Goal: Task Accomplishment & Management: Use online tool/utility

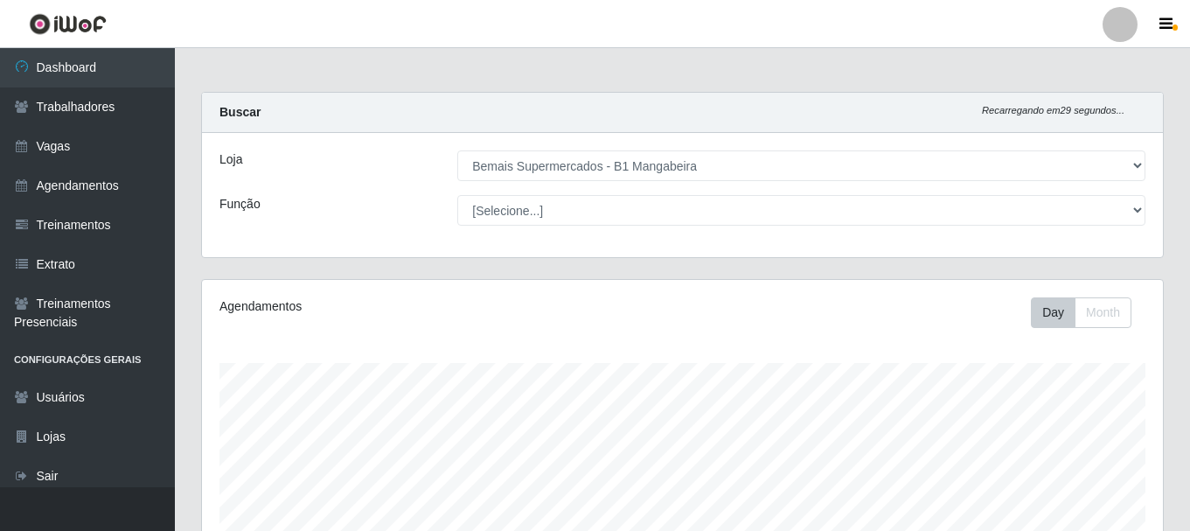
select select "403"
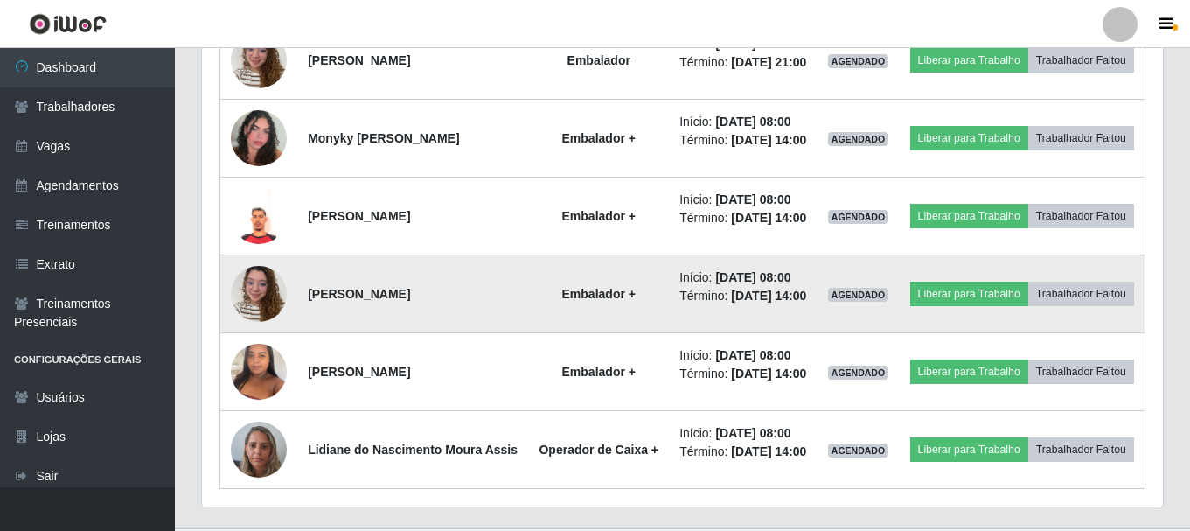
scroll to position [1228, 0]
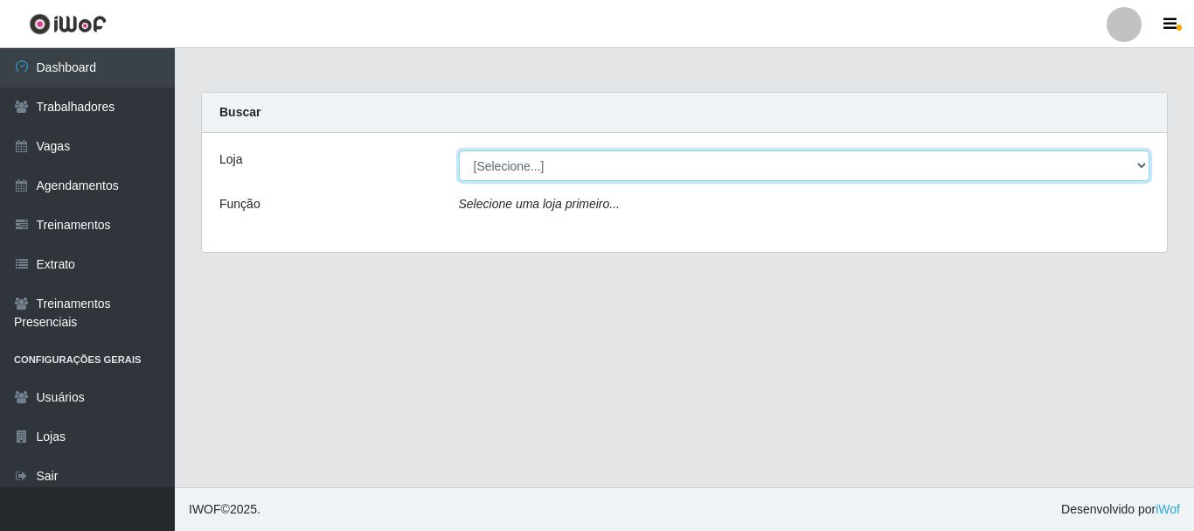
click at [583, 175] on select "[Selecione...] Bemais Supermercados - B1 Mangabeira" at bounding box center [804, 165] width 691 height 31
select select "403"
click at [459, 150] on select "[Selecione...] Bemais Supermercados - B1 Mangabeira" at bounding box center [804, 165] width 691 height 31
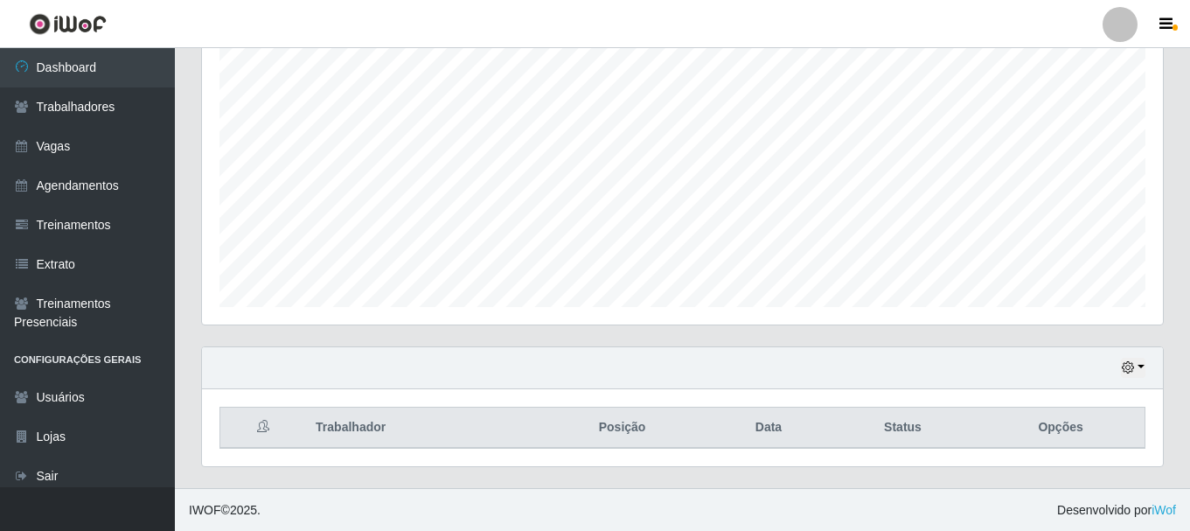
scroll to position [319, 0]
click at [1126, 367] on icon "button" at bounding box center [1128, 366] width 12 height 12
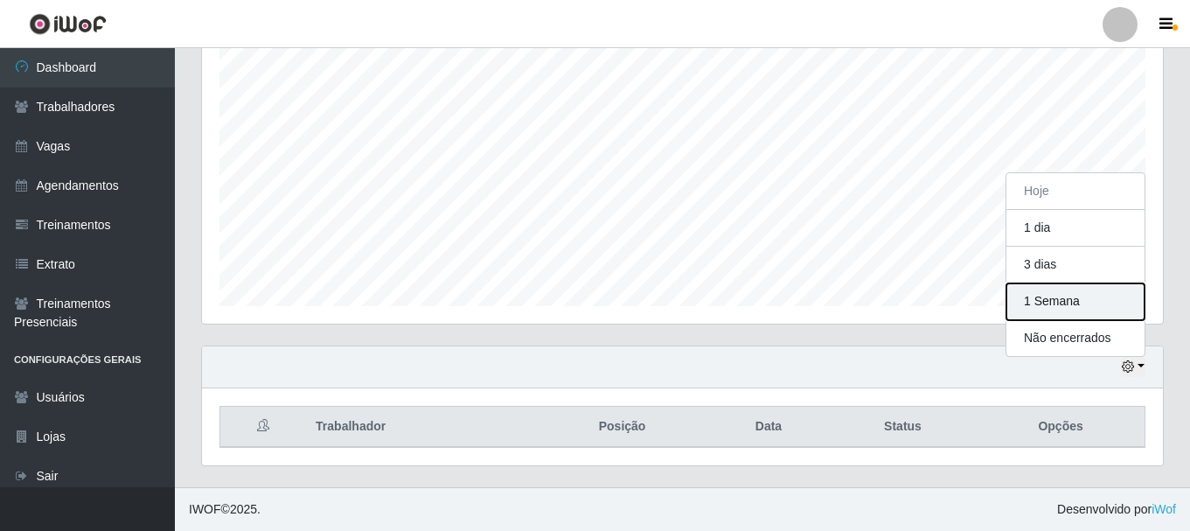
click at [1047, 302] on button "1 Semana" at bounding box center [1075, 301] width 138 height 37
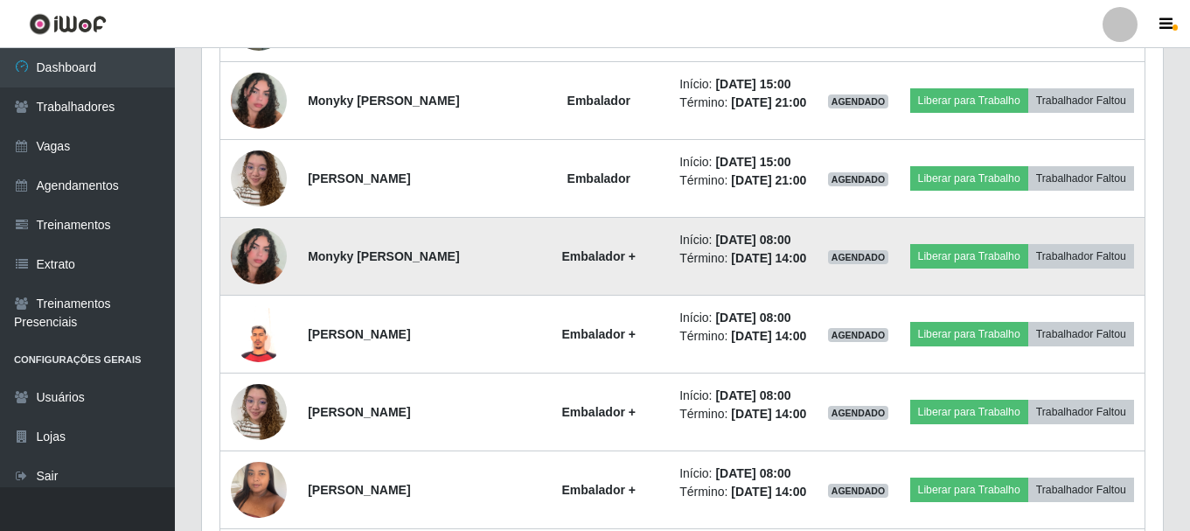
scroll to position [1228, 0]
